Goal: Check status: Check status

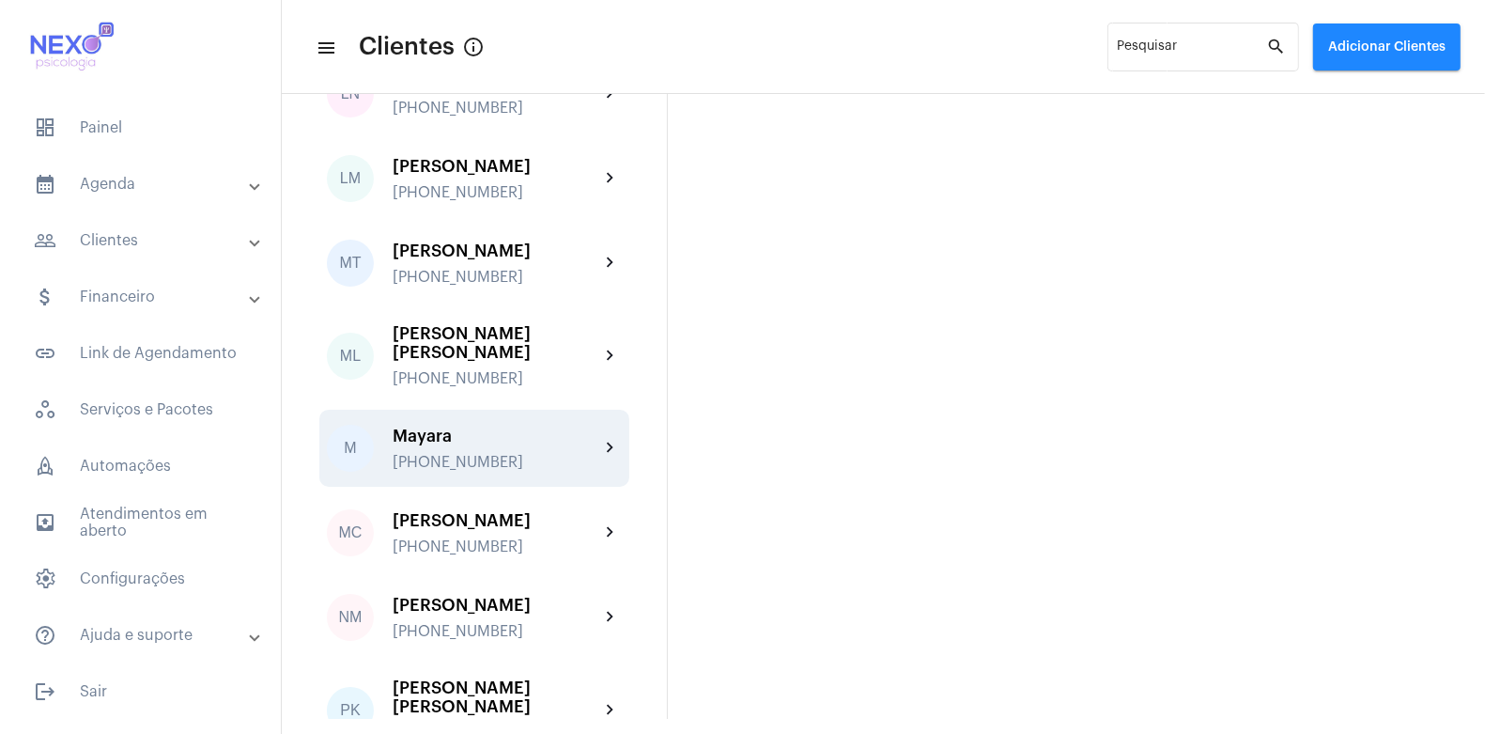
scroll to position [2014, 0]
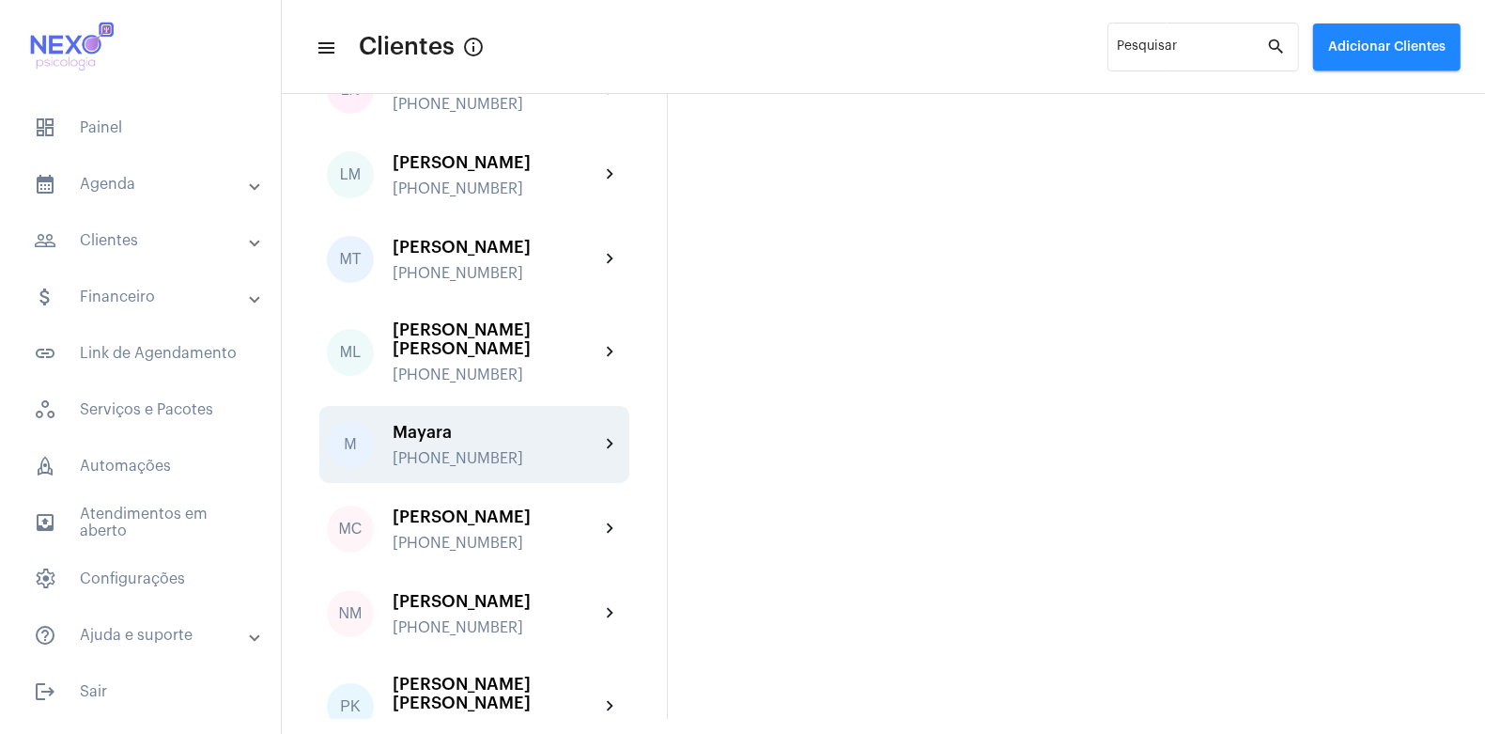
click at [431, 423] on div "Mayara" at bounding box center [496, 432] width 207 height 19
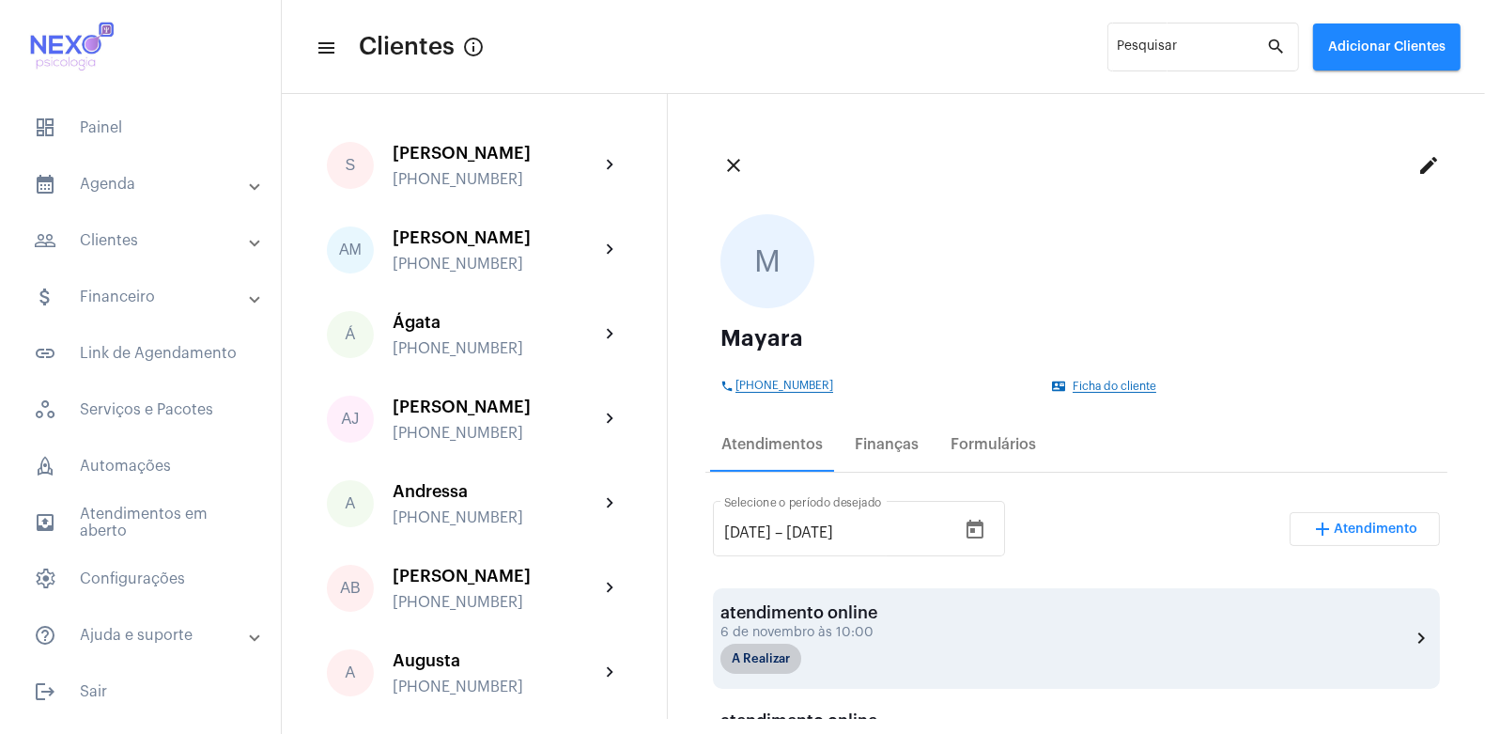
scroll to position [12, 0]
click at [763, 650] on mat-chip "A Realizar" at bounding box center [761, 658] width 81 height 30
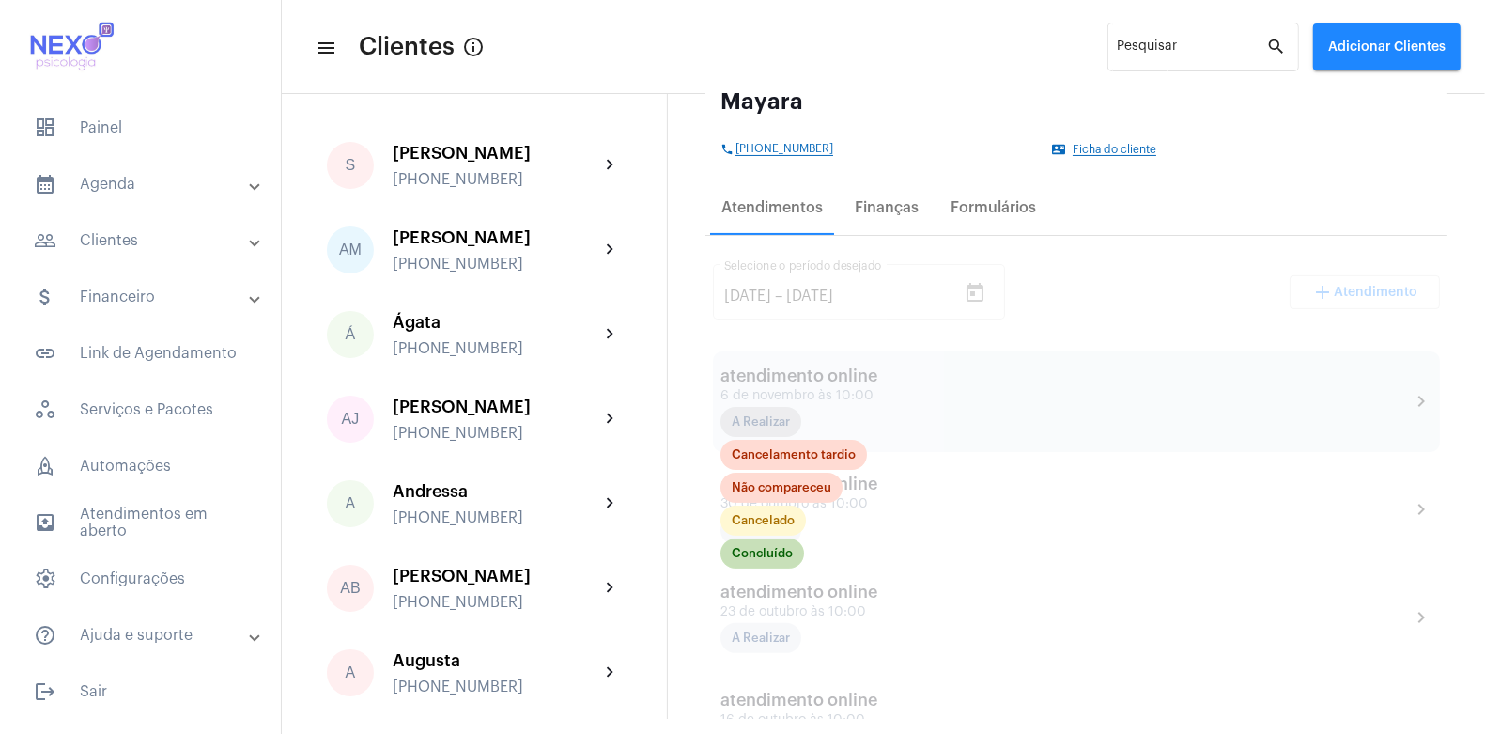
scroll to position [238, 0]
click at [1066, 584] on div at bounding box center [1077, 745] width 742 height 1020
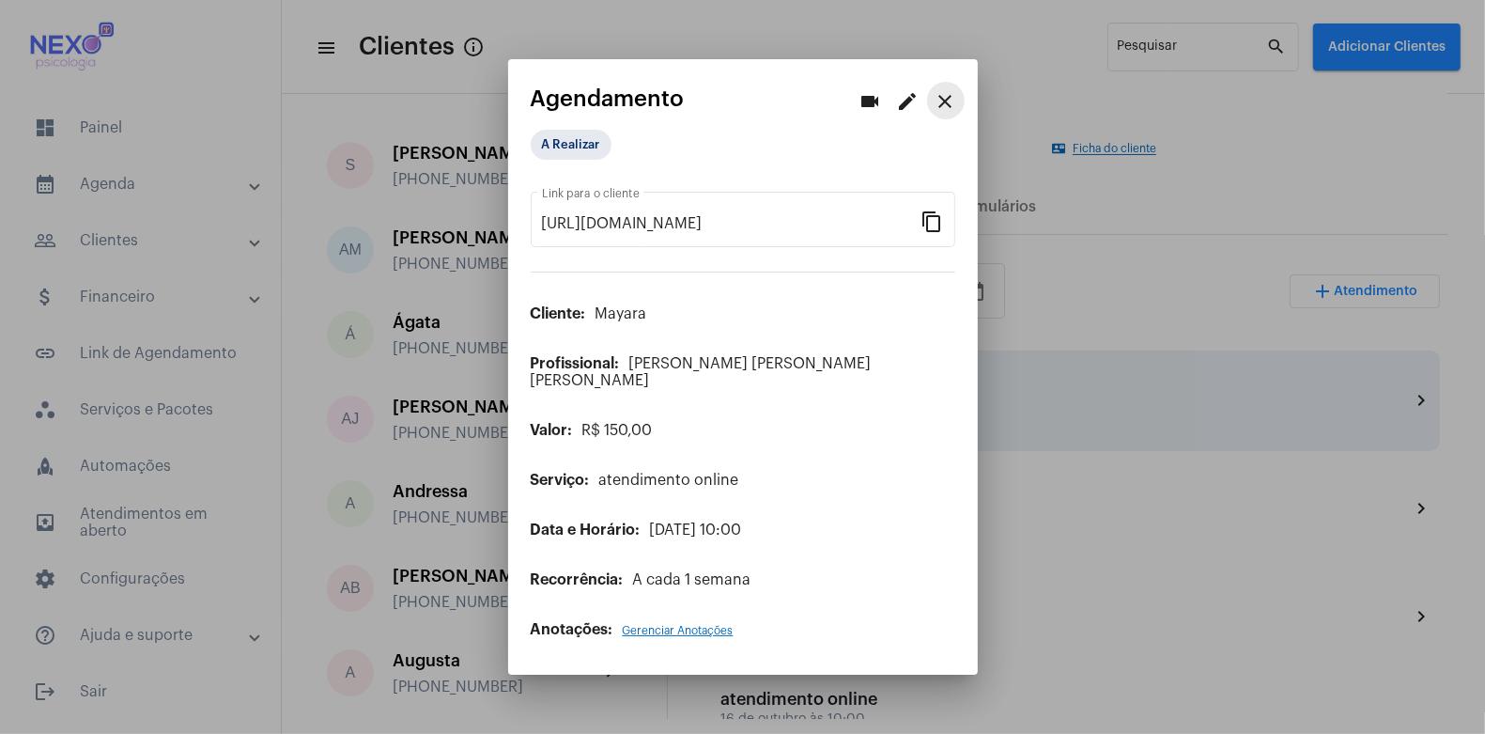
click at [950, 101] on mat-icon "close" at bounding box center [946, 101] width 23 height 23
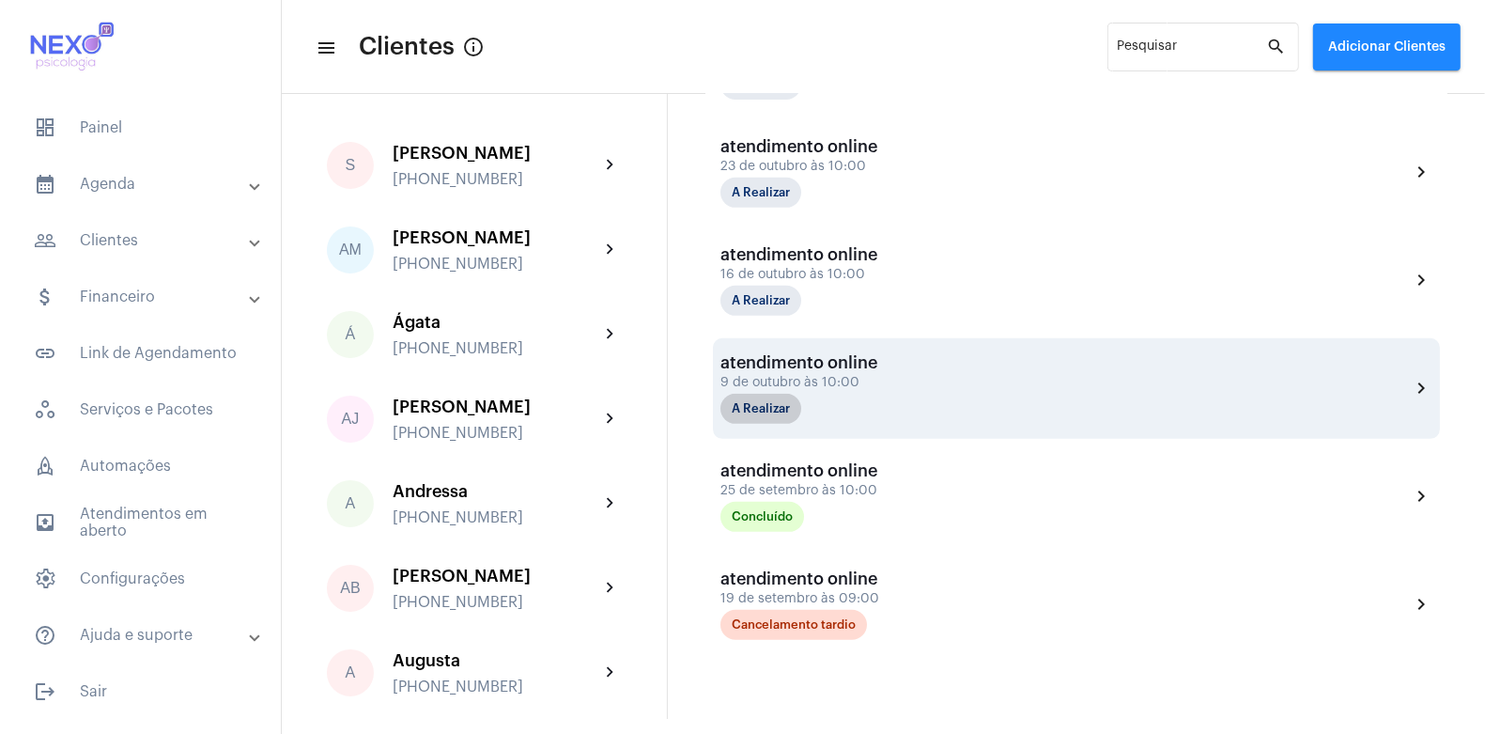
scroll to position [683, 0]
click at [904, 375] on div "9 de outubro às 10:00" at bounding box center [815, 382] width 188 height 14
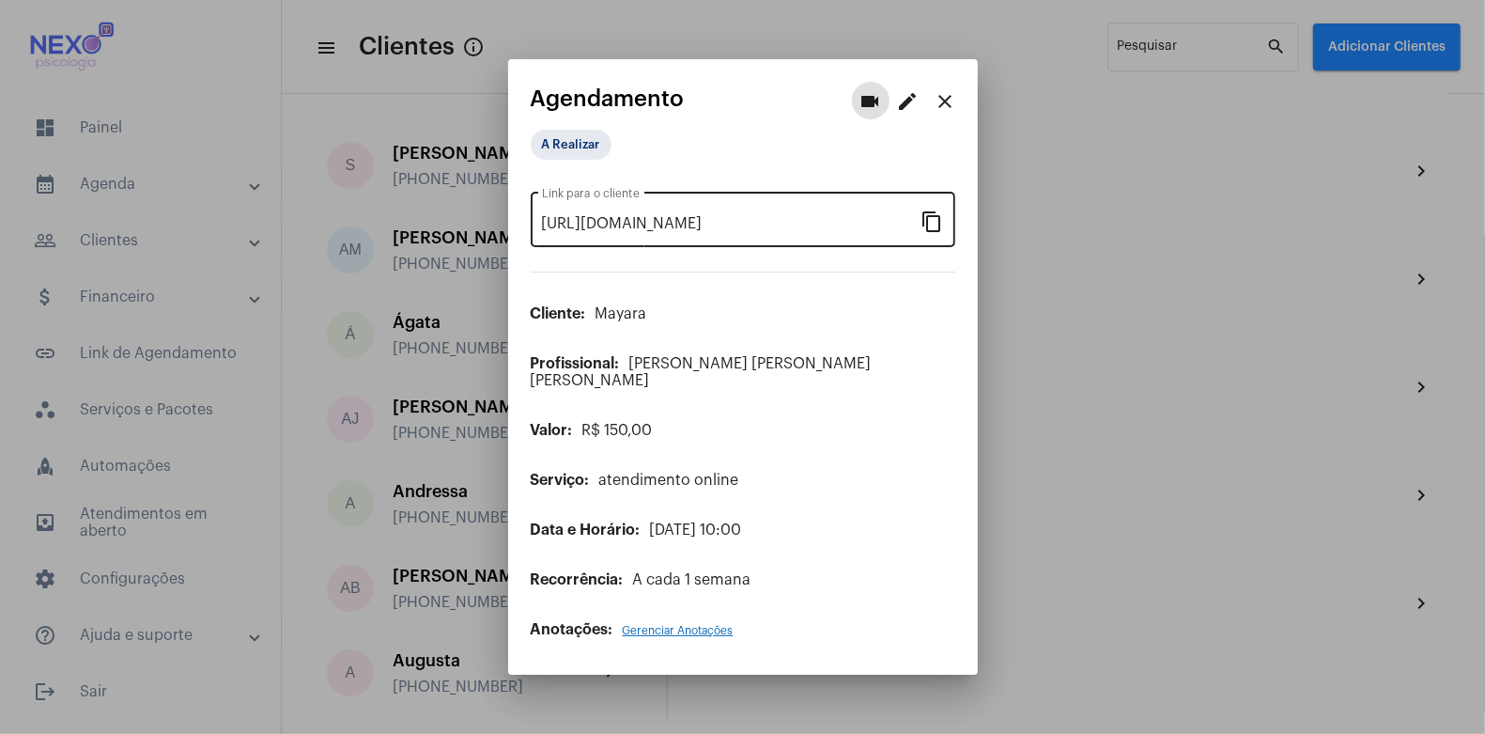
click at [933, 231] on mat-icon "content_copy" at bounding box center [933, 221] width 23 height 23
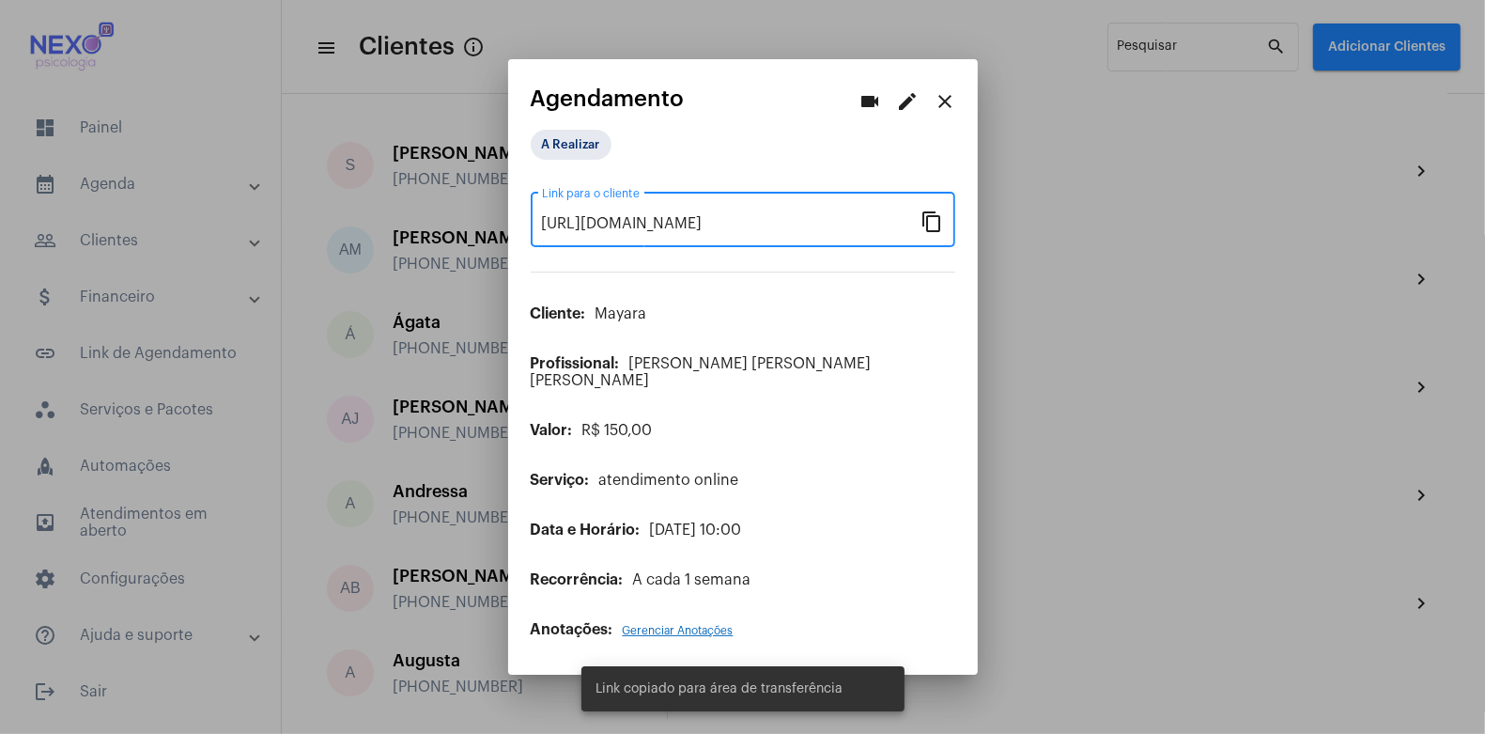
click at [1025, 644] on div at bounding box center [742, 367] width 1485 height 734
